Goal: Information Seeking & Learning: Find specific fact

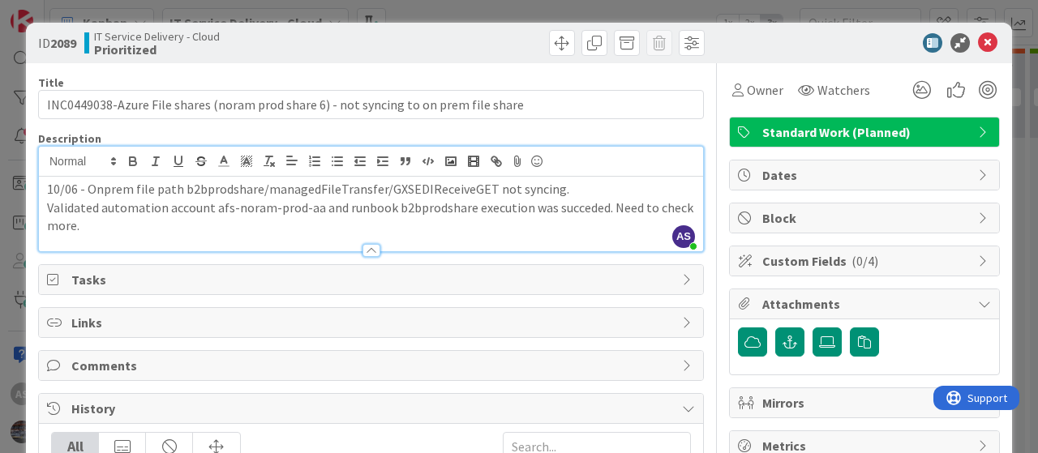
click at [378, 225] on p "Validated automation account afs-noram-prod-aa and runbook b2bprodshare executi…" at bounding box center [371, 217] width 648 height 36
click at [979, 44] on icon at bounding box center [987, 42] width 19 height 19
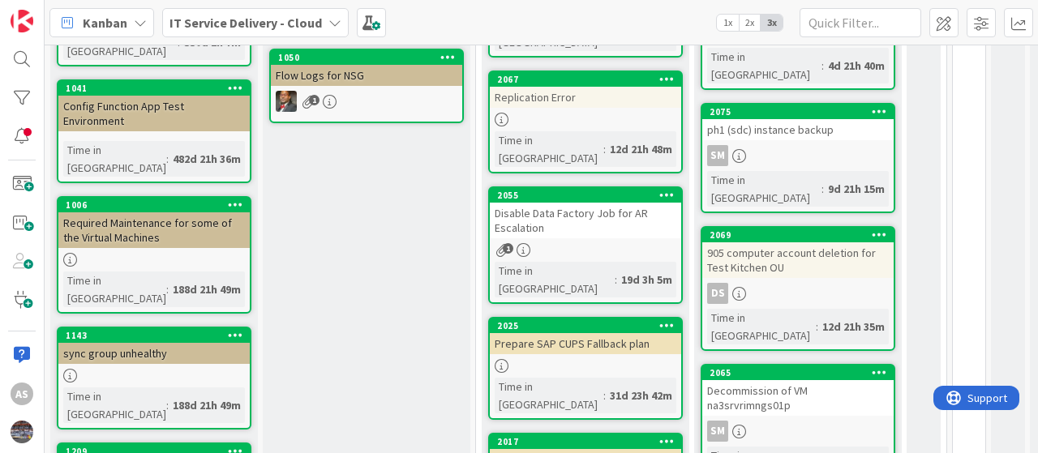
scroll to position [405, 0]
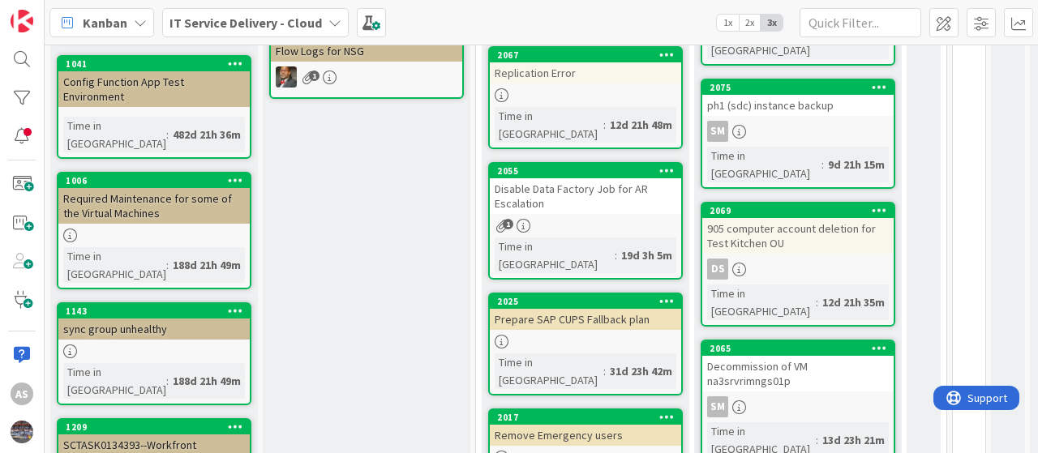
click at [576, 178] on div "Disable Data Factory Job for AR Escalation" at bounding box center [585, 196] width 191 height 36
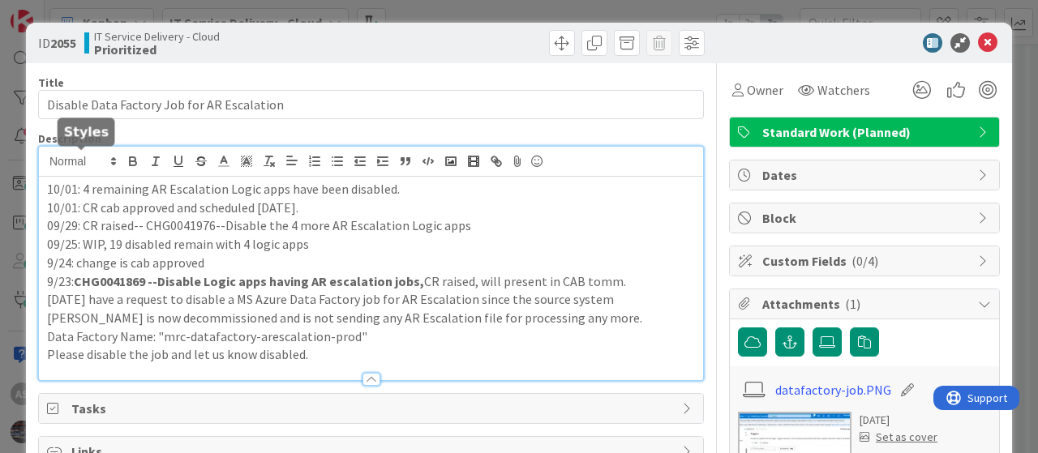
click at [46, 165] on div "10/01: 4 remaining AR Escalation Logic apps have been disabled. 10/01: CR cab a…" at bounding box center [371, 264] width 664 height 234
click at [183, 222] on p "09/29: CR raised-- CHG0041976--Disable the 4 more AR Escalation Logic apps" at bounding box center [371, 225] width 648 height 19
copy p "CHG0041976"
click at [45, 187] on div "10/01: 4 remaining AR Escalation Logic apps have been disabled. 10/01: CR cab a…" at bounding box center [371, 279] width 664 height 204
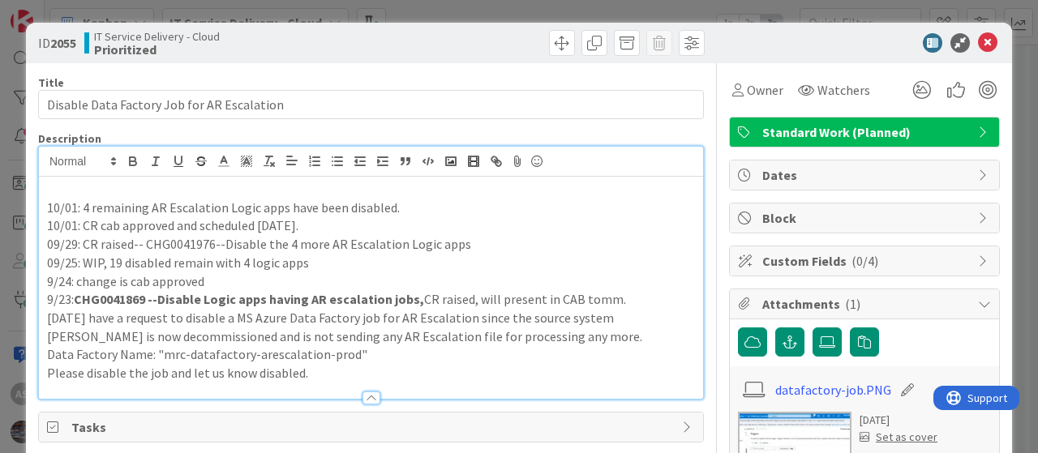
click at [45, 187] on div "10/01: 4 remaining AR Escalation Logic apps have been disabled. 10/01: CR cab a…" at bounding box center [371, 288] width 664 height 222
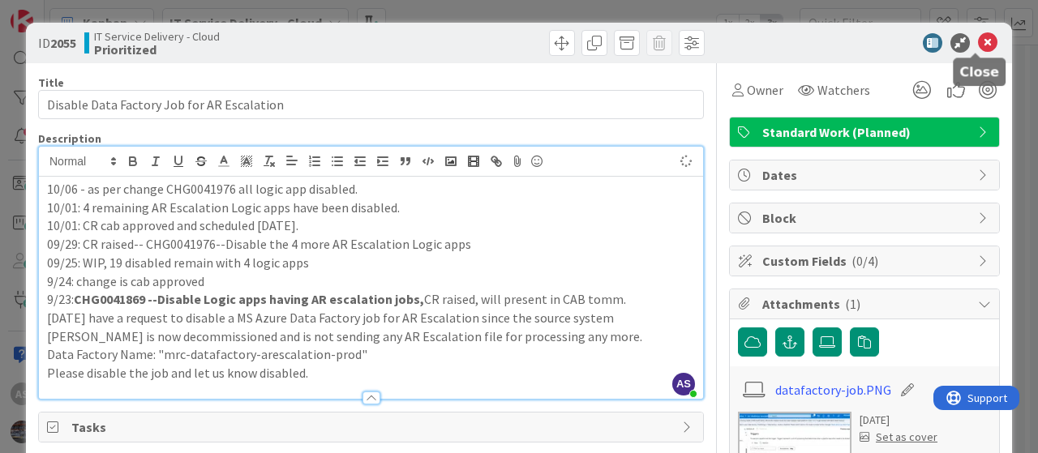
click at [979, 40] on icon at bounding box center [987, 42] width 19 height 19
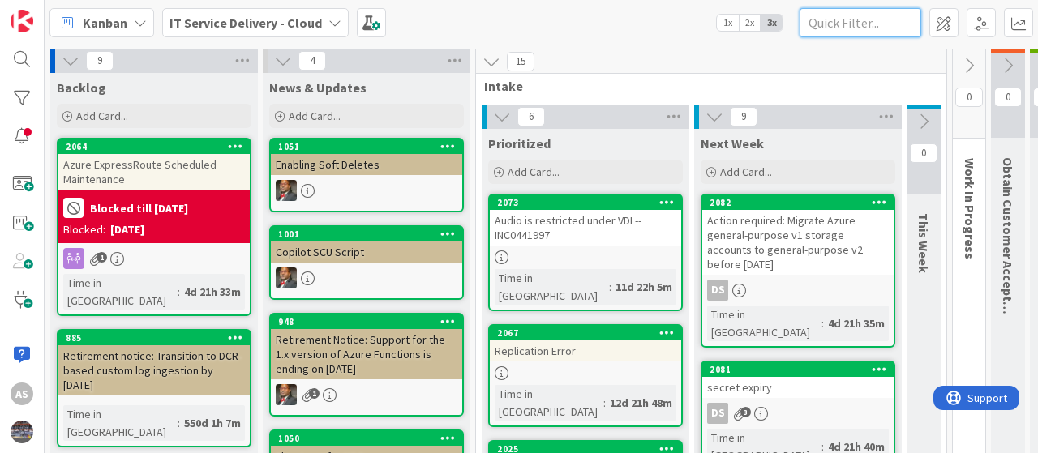
click at [846, 22] on input "text" at bounding box center [860, 22] width 122 height 29
paste input "1338"
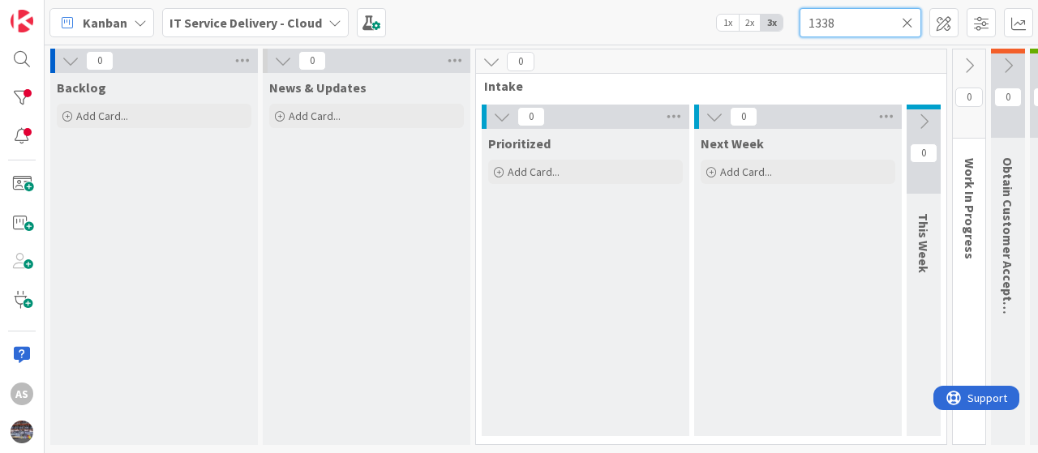
type input "1338"
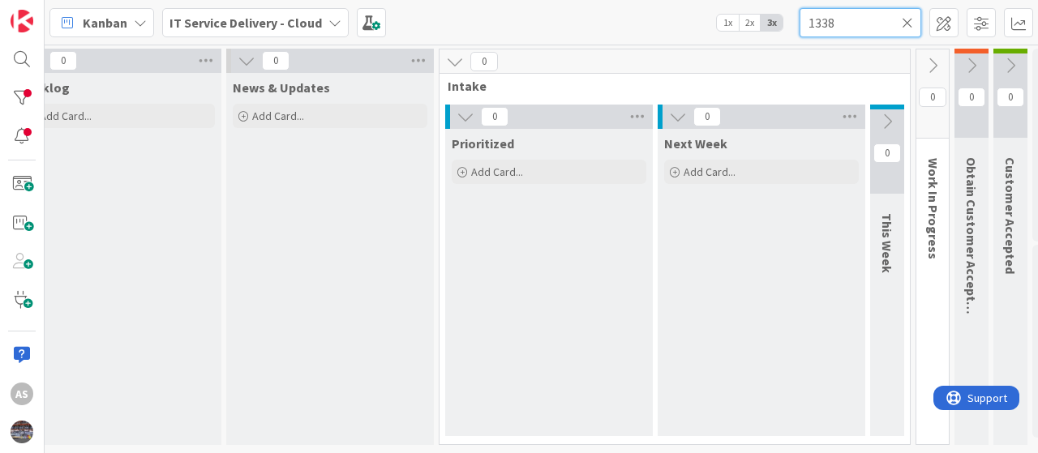
scroll to position [0, 129]
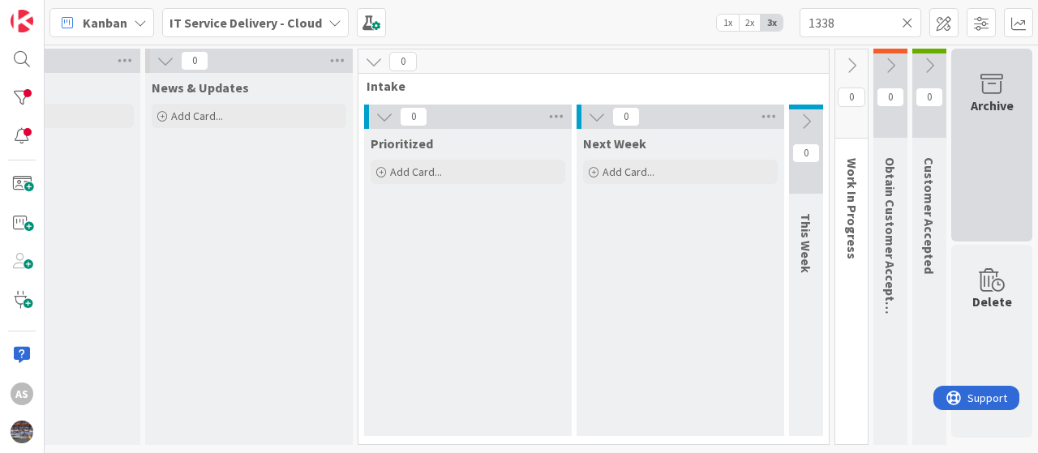
click at [987, 106] on div "Archive" at bounding box center [991, 105] width 43 height 19
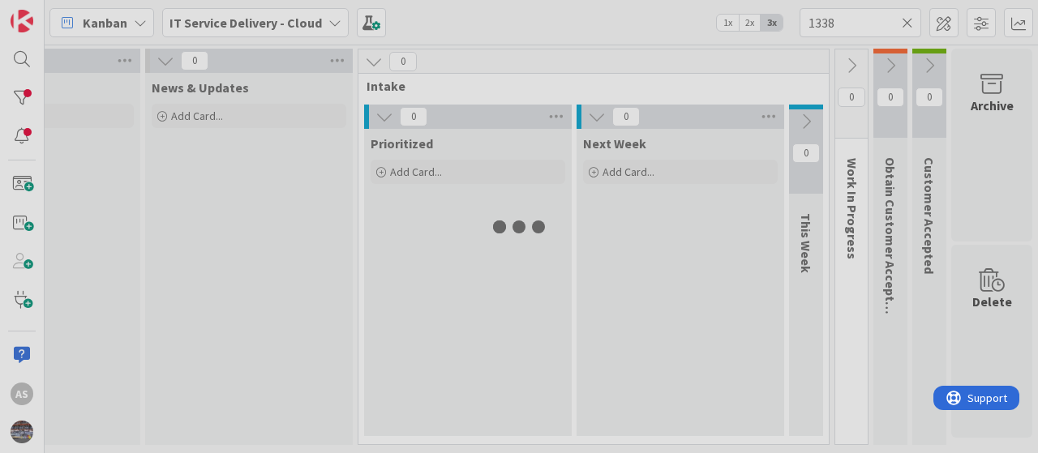
scroll to position [0, 117]
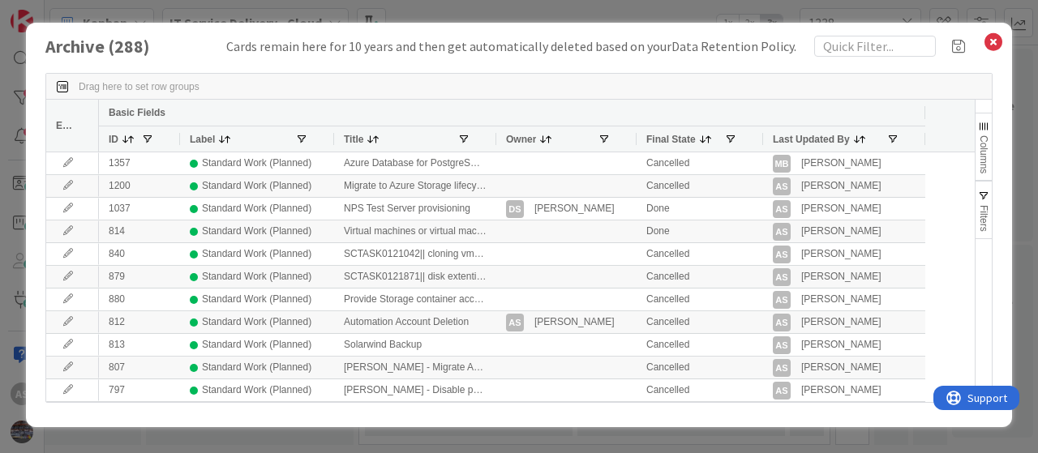
click at [152, 85] on span "Drag here to set row groups" at bounding box center [139, 86] width 121 height 11
click at [81, 85] on span "Drag here to set row groups" at bounding box center [139, 86] width 121 height 11
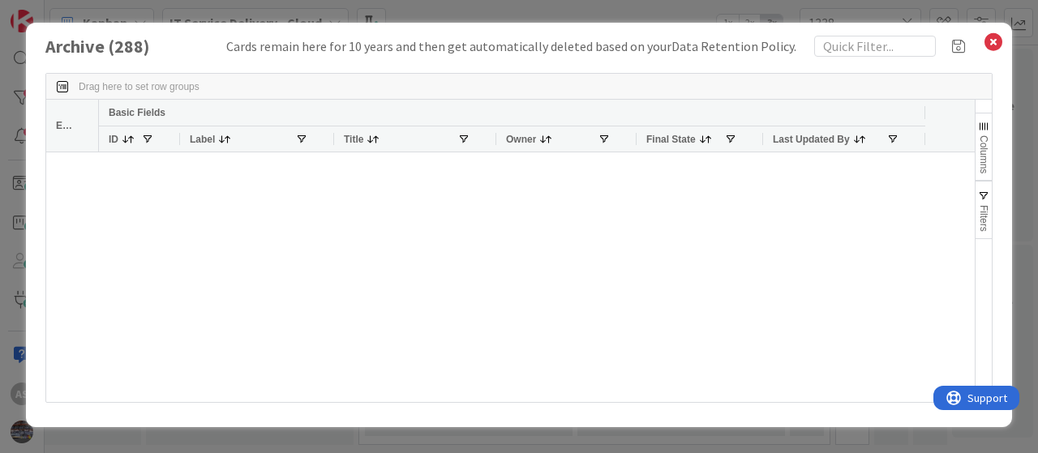
scroll to position [0, 0]
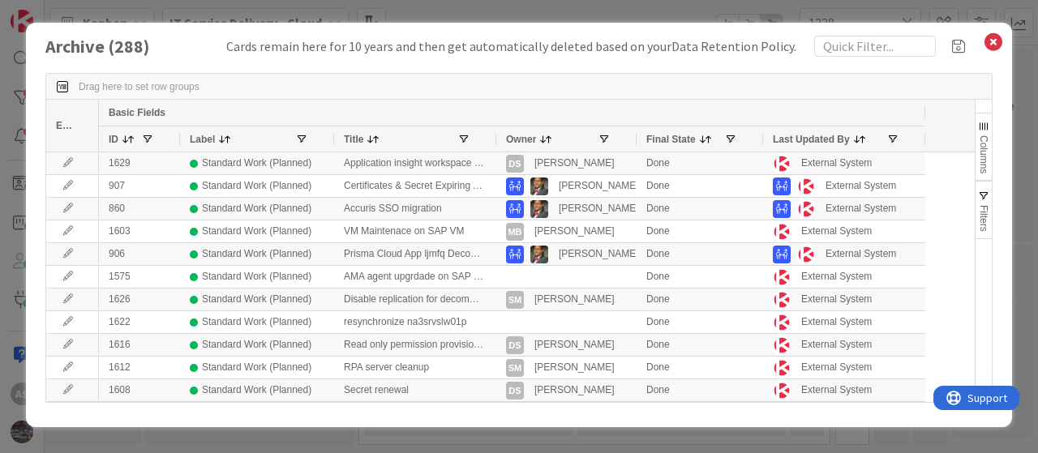
click at [131, 139] on span at bounding box center [128, 139] width 13 height 13
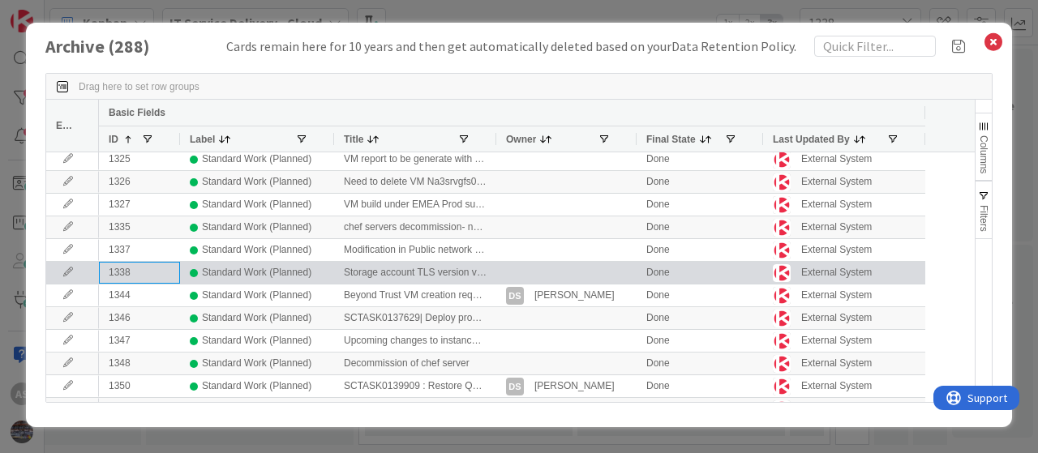
click at [148, 268] on div "1338" at bounding box center [139, 273] width 81 height 22
click at [227, 272] on div "Standard Work (Planned)" at bounding box center [256, 273] width 109 height 20
click at [390, 268] on div "Storage account TLS version validation" at bounding box center [415, 273] width 162 height 22
click at [66, 272] on icon at bounding box center [68, 273] width 24 height 10
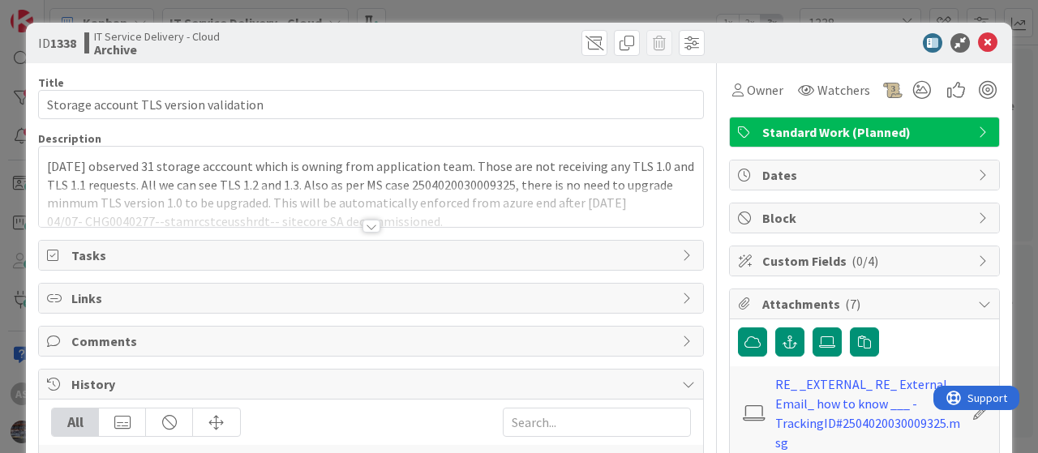
click at [335, 179] on p "[DATE] observed 31 storage acccount which is owning from application team. Thos…" at bounding box center [371, 184] width 648 height 55
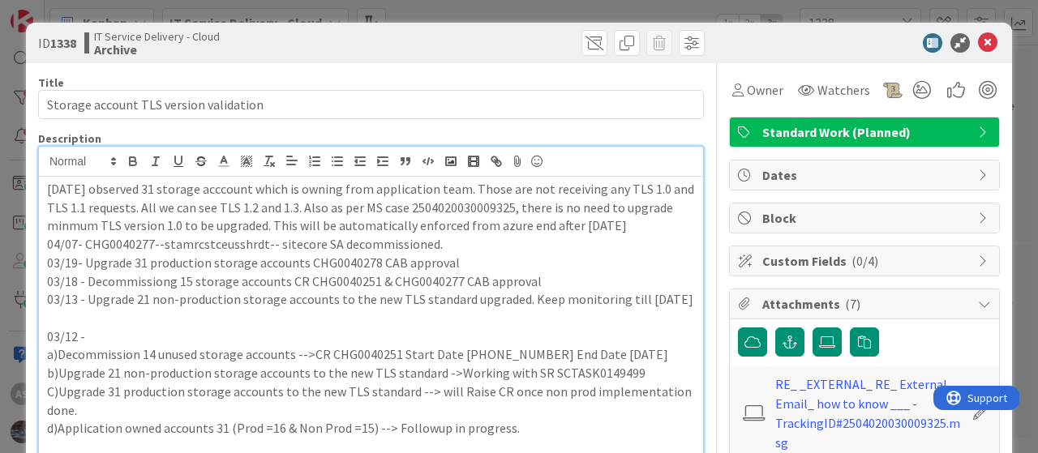
drag, startPoint x: 691, startPoint y: 319, endPoint x: 0, endPoint y: 184, distance: 703.9
click at [0, 184] on div "ID 1338 IT Service Delivery - Cloud Archive Title 38 / 128 Storage account TLS …" at bounding box center [519, 226] width 1038 height 453
click at [62, 44] on b "1338" at bounding box center [63, 43] width 26 height 16
copy b "1338"
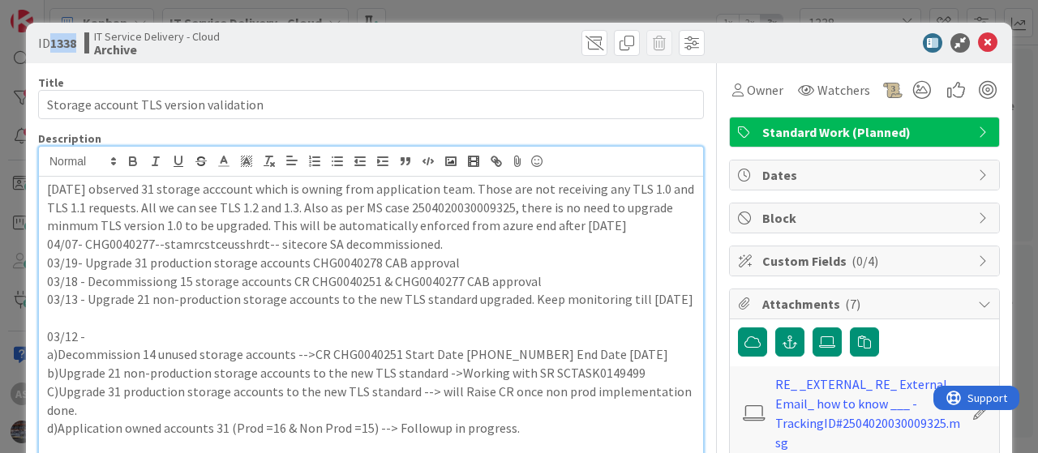
drag, startPoint x: 620, startPoint y: 221, endPoint x: 636, endPoint y: 234, distance: 20.1
click at [636, 234] on p "[DATE] observed 31 storage acccount which is owning from application team. Thos…" at bounding box center [371, 207] width 648 height 55
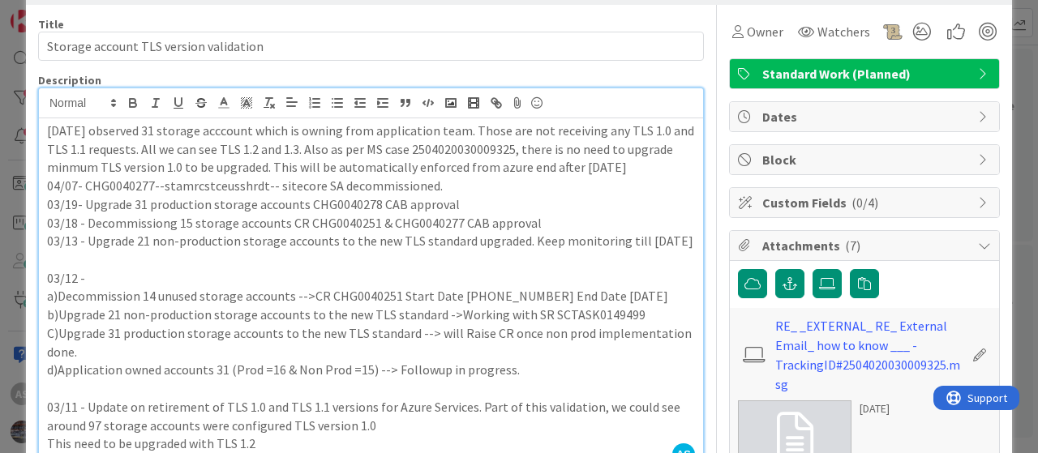
scroll to position [81, 0]
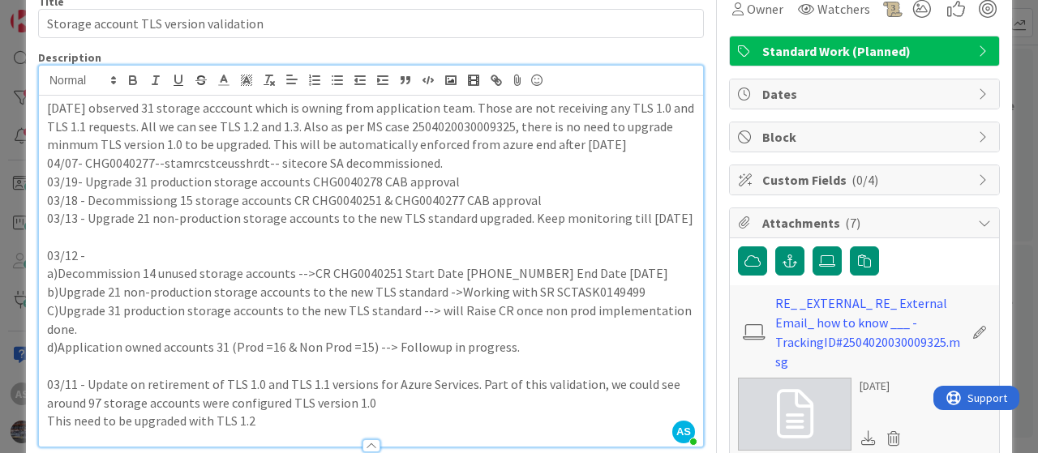
click at [566, 173] on p "04/07- CHG0040277--stamrcstceusshrdt-- sitecore SA decommissioned." at bounding box center [371, 163] width 648 height 19
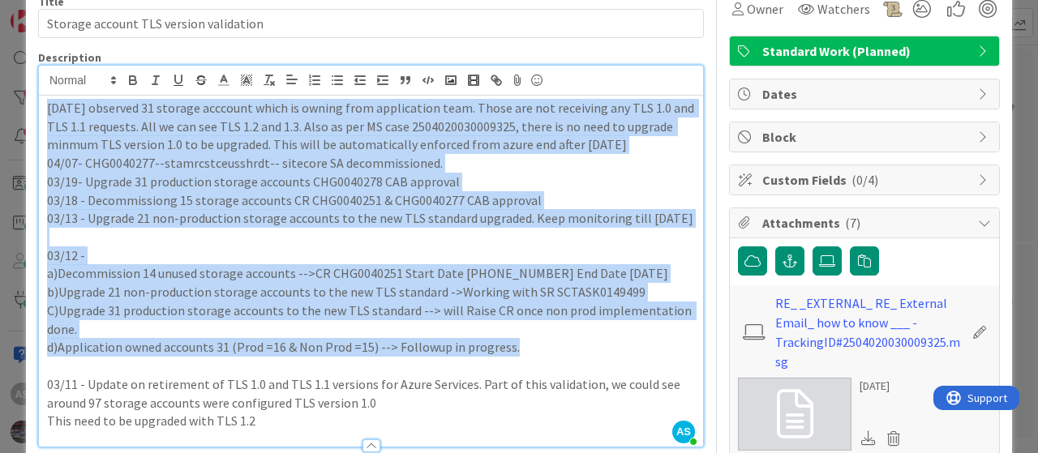
drag, startPoint x: 511, startPoint y: 363, endPoint x: 10, endPoint y: 95, distance: 568.4
click at [10, 95] on div "ID 1338 IT Service Delivery - Cloud Archive Title 38 / 128 Storage account TLS …" at bounding box center [519, 226] width 1038 height 453
click at [170, 135] on p "[DATE] observed 31 storage acccount which is owning from application team. Thos…" at bounding box center [371, 126] width 648 height 55
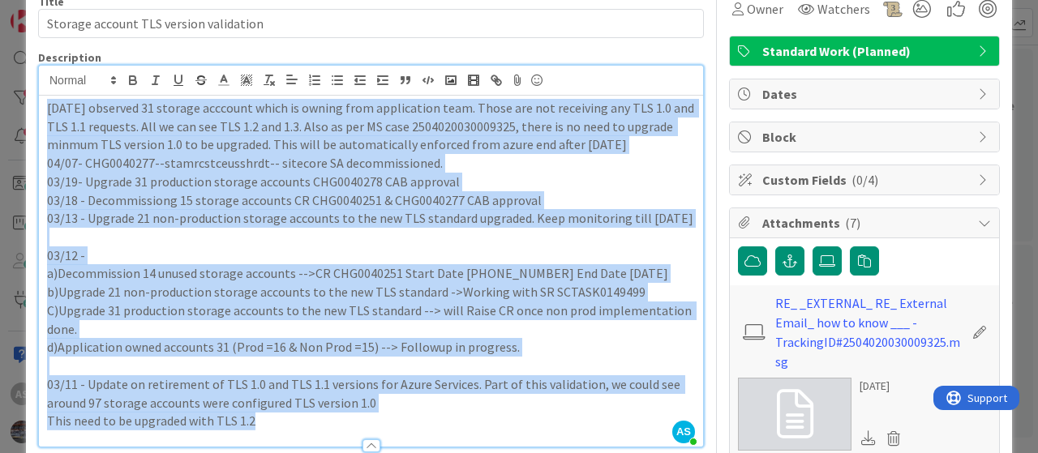
drag, startPoint x: 46, startPoint y: 109, endPoint x: 511, endPoint y: 435, distance: 567.5
click at [511, 435] on div "[DATE] observed 31 storage acccount which is owning from application team. Thos…" at bounding box center [371, 271] width 664 height 351
click at [414, 283] on p "a)Decommission 14 unused storage accounts -->CR CHG0040251 Start Date [PHONE_NU…" at bounding box center [371, 273] width 648 height 19
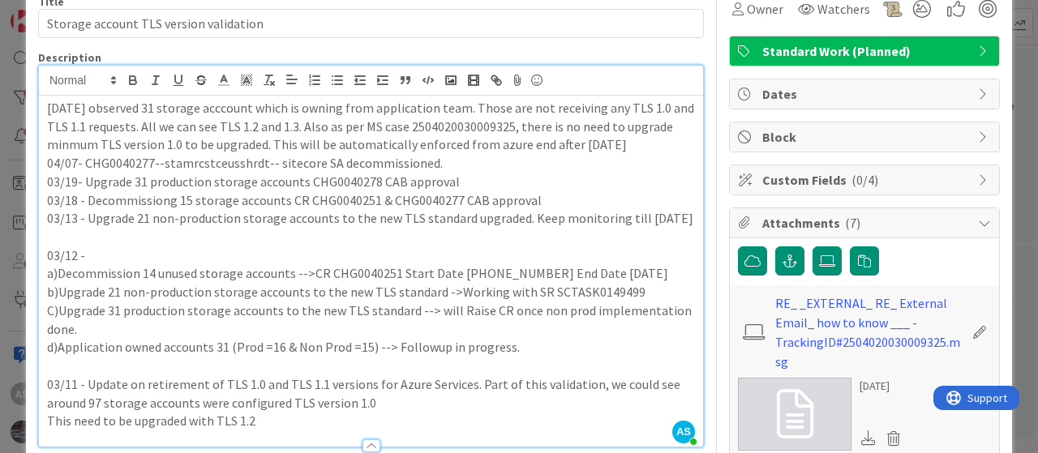
click at [529, 173] on p "04/07- CHG0040277--stamrcstceusshrdt-- sitecore SA decommissioned." at bounding box center [371, 163] width 648 height 19
